Goal: Navigation & Orientation: Find specific page/section

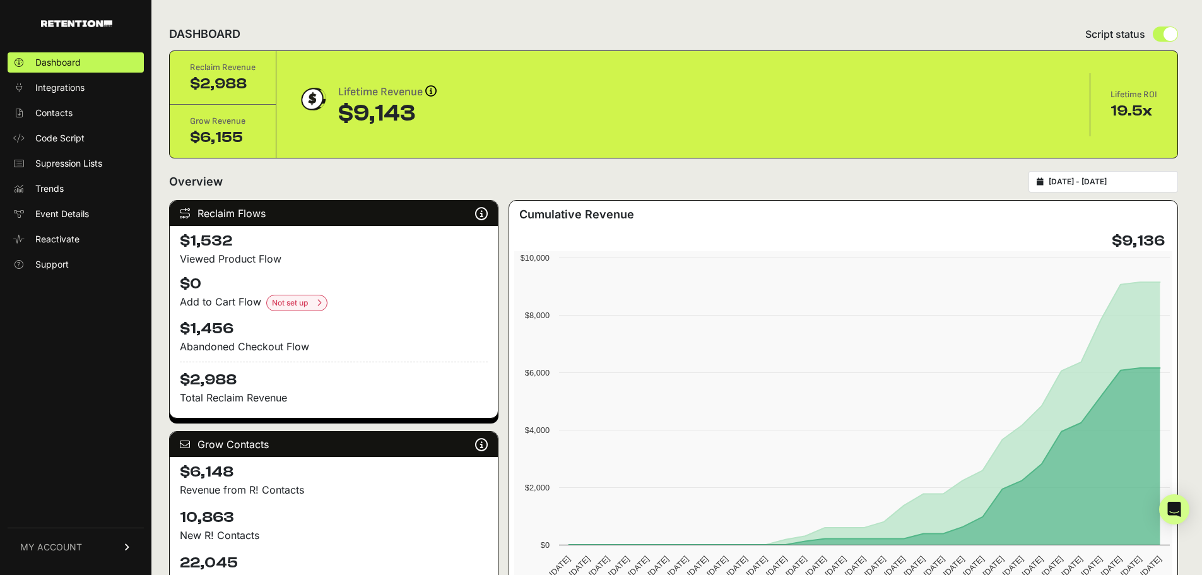
drag, startPoint x: 413, startPoint y: 111, endPoint x: 339, endPoint y: 118, distance: 74.1
click at [339, 118] on div "$9,143" at bounding box center [387, 113] width 98 height 25
drag, startPoint x: 428, startPoint y: 121, endPoint x: 362, endPoint y: 121, distance: 66.2
click at [362, 121] on div "$9,143" at bounding box center [387, 113] width 98 height 25
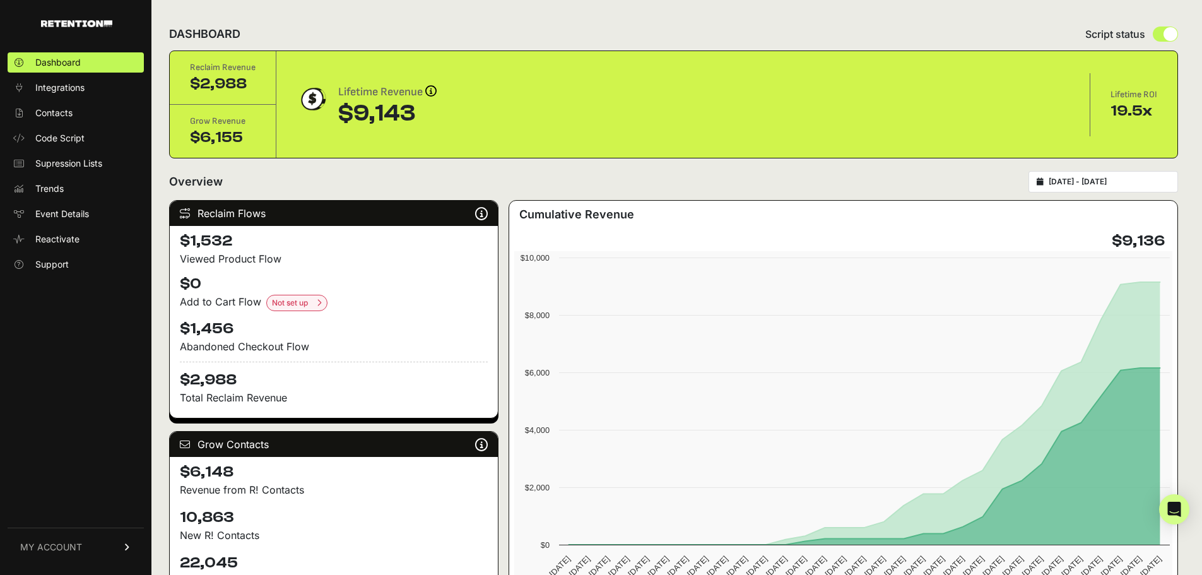
click at [362, 121] on div "$9,143" at bounding box center [387, 113] width 98 height 25
click at [66, 164] on span "Supression Lists" at bounding box center [68, 163] width 67 height 13
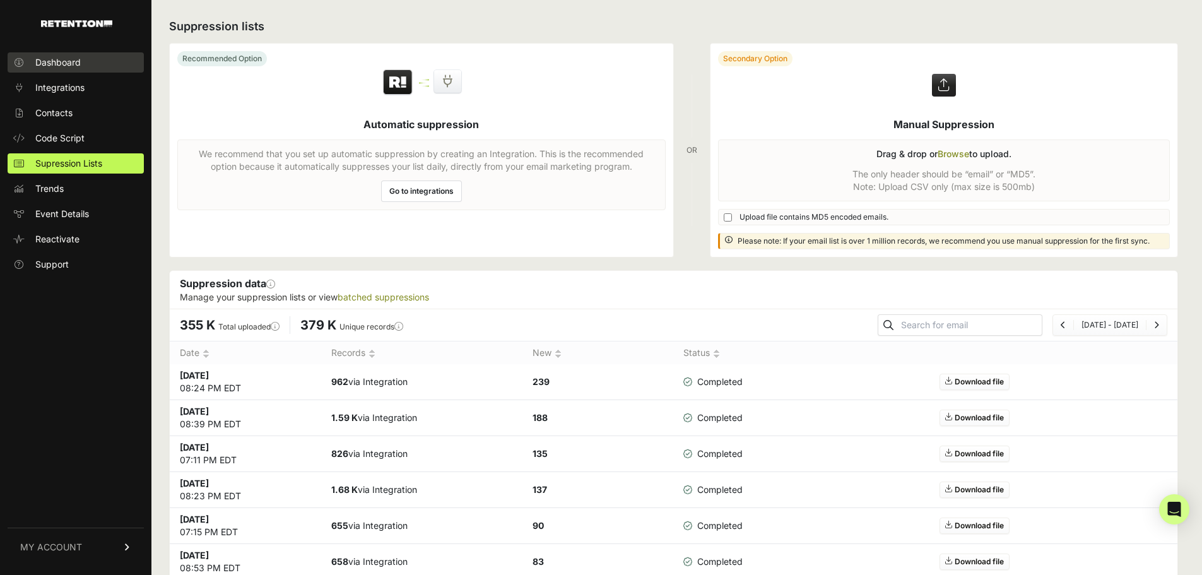
click at [44, 59] on span "Dashboard" at bounding box center [57, 62] width 45 height 13
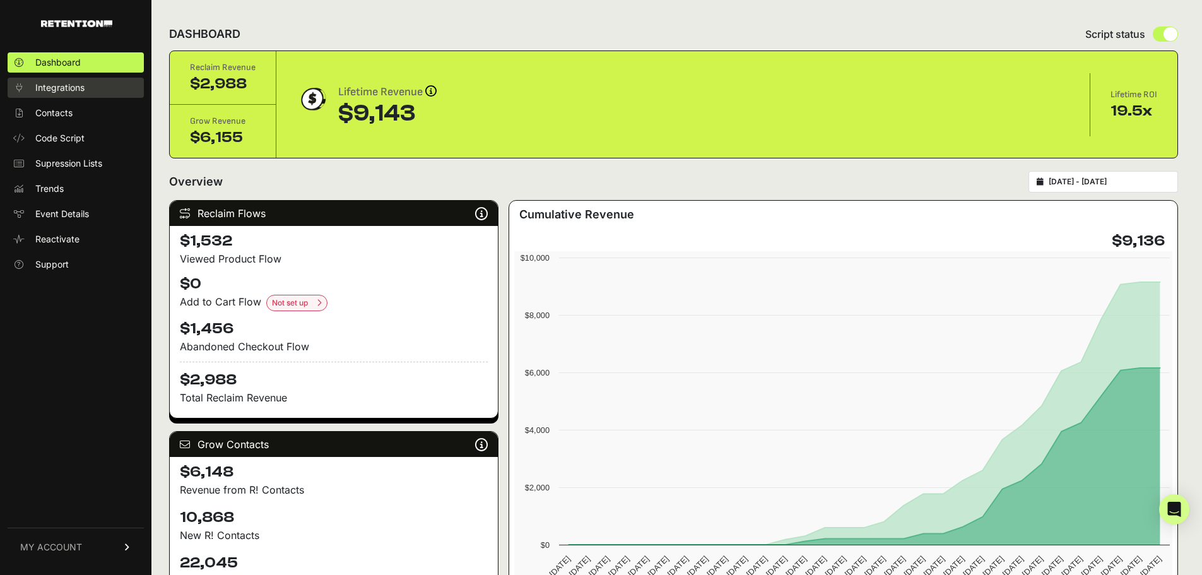
click at [63, 91] on span "Integrations" at bounding box center [59, 87] width 49 height 13
